Goal: Browse casually

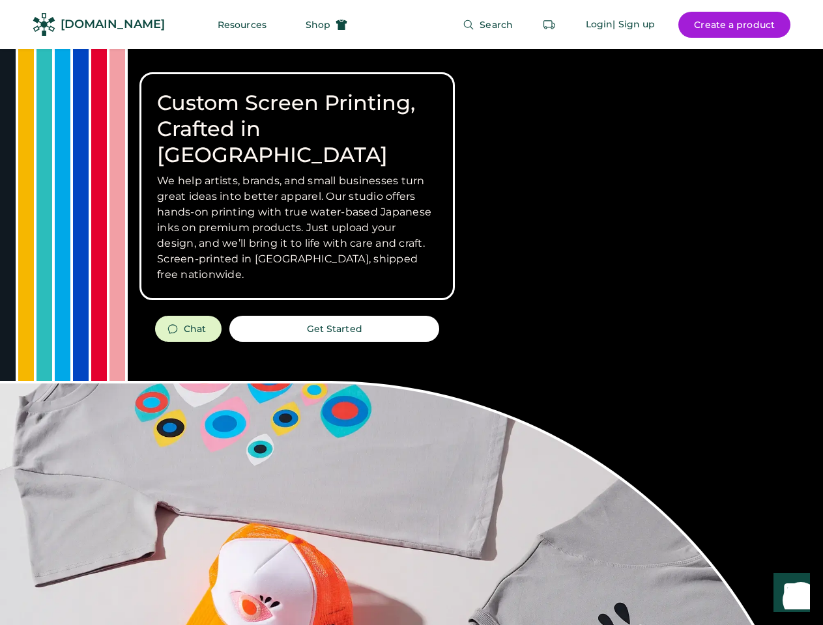
click at [411, 313] on div "Custom Screen Printing, Crafted in [GEOGRAPHIC_DATA] We help artists, brands, a…" at bounding box center [411, 462] width 823 height 827
click at [411, 337] on div "Custom Screen Printing, Crafted in [GEOGRAPHIC_DATA] We help artists, brands, a…" at bounding box center [411, 462] width 823 height 827
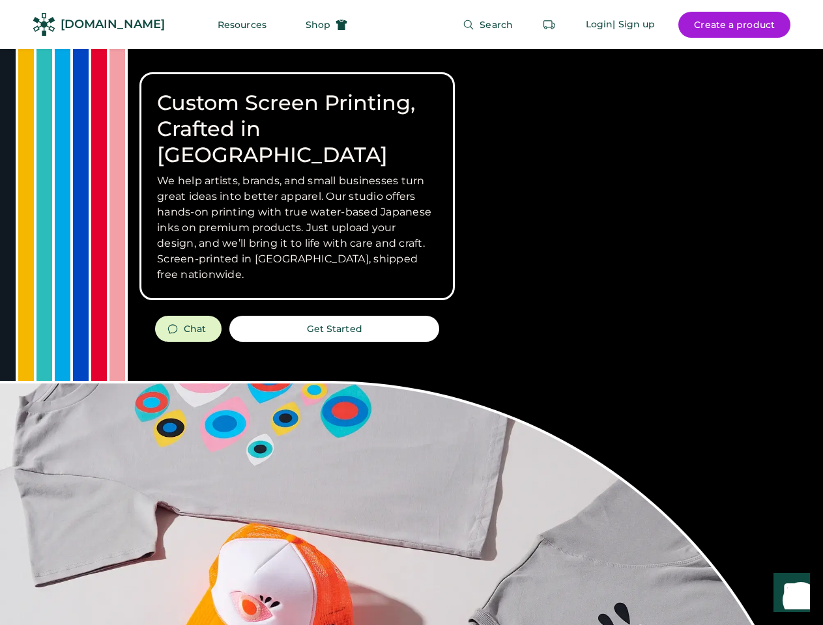
click at [411, 337] on div "Custom Screen Printing, Crafted in [GEOGRAPHIC_DATA] We help artists, brands, a…" at bounding box center [411, 462] width 823 height 827
click at [297, 186] on h3 "We help artists, brands, and small businesses turn great ideas into better appa…" at bounding box center [297, 227] width 280 height 109
click at [297, 173] on h3 "We help artists, brands, and small businesses turn great ideas into better appa…" at bounding box center [297, 227] width 280 height 109
click at [297, 116] on h1 "Custom Screen Printing, Crafted in [GEOGRAPHIC_DATA]" at bounding box center [297, 129] width 280 height 78
